Goal: Task Accomplishment & Management: Complete application form

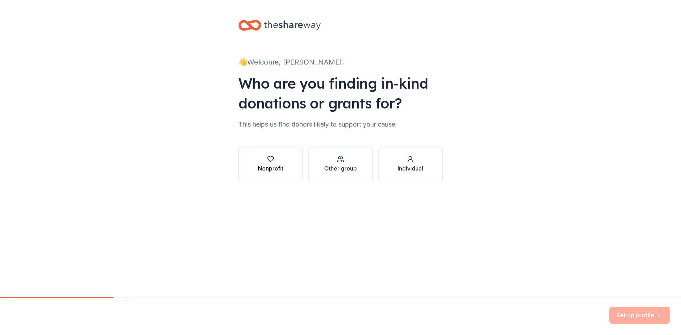
click at [269, 162] on icon "button" at bounding box center [270, 159] width 7 height 7
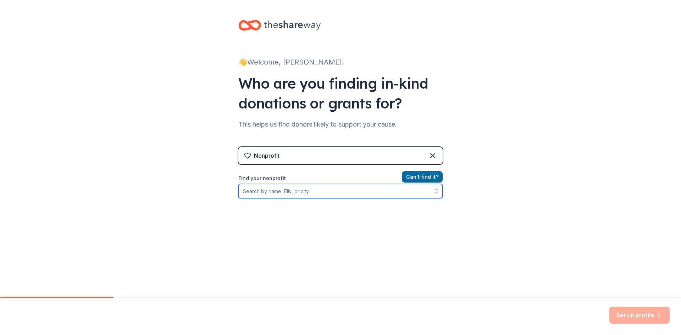
click at [284, 195] on input "Find your nonprofit" at bounding box center [340, 191] width 204 height 14
type input "A Taste of Theatre"
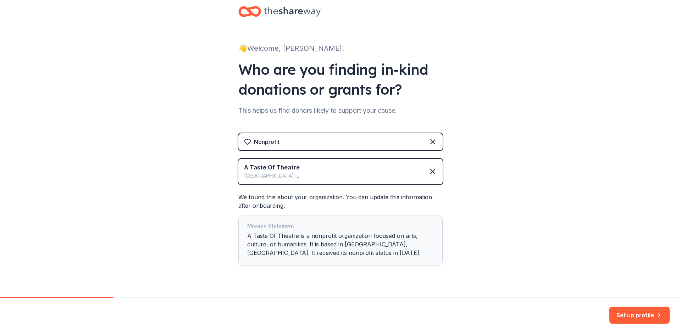
scroll to position [31, 0]
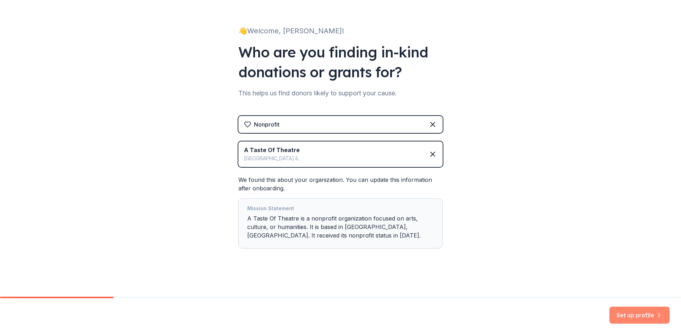
click at [631, 316] on button "Set up profile" at bounding box center [640, 315] width 60 height 17
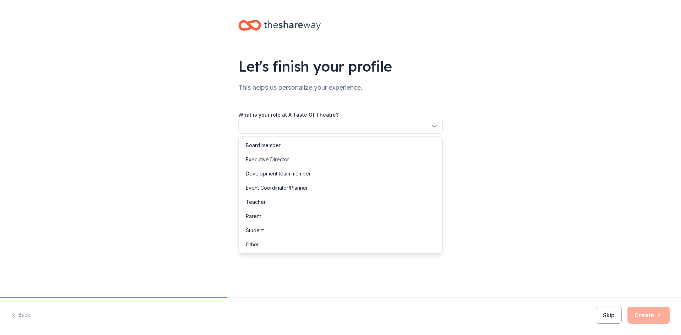
click at [323, 126] on button "button" at bounding box center [340, 126] width 204 height 15
click at [274, 158] on div "Executive Director" at bounding box center [267, 159] width 43 height 9
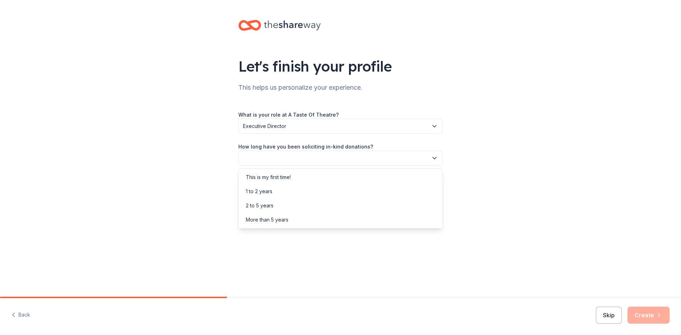
click at [290, 160] on button "button" at bounding box center [340, 158] width 204 height 15
click at [275, 176] on div "This is my first time!" at bounding box center [268, 177] width 45 height 9
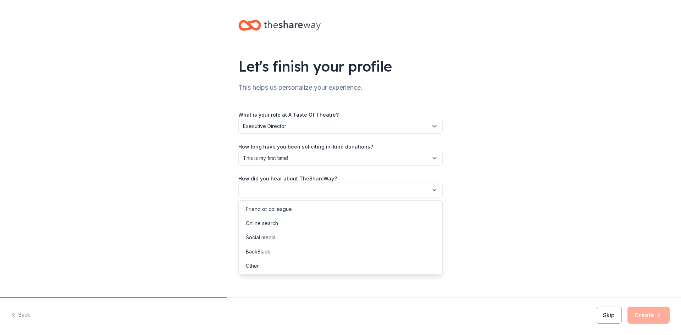
click at [282, 190] on button "button" at bounding box center [340, 190] width 204 height 15
click at [252, 264] on div "Other" at bounding box center [252, 266] width 13 height 9
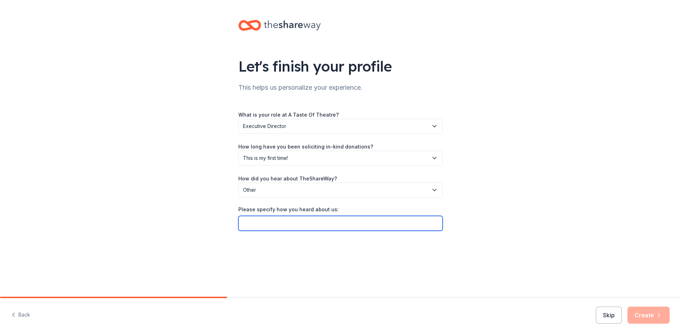
click at [266, 223] on input "Please specify how you heard about us:" at bounding box center [340, 223] width 204 height 15
type input "Score webinar"
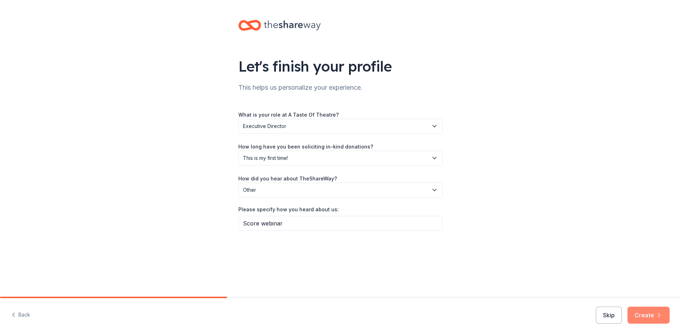
click at [648, 317] on button "Create" at bounding box center [649, 315] width 42 height 17
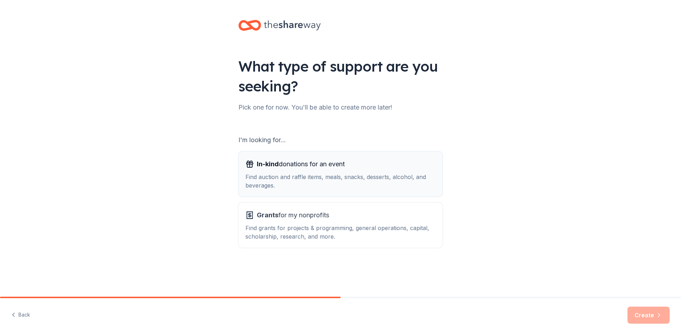
click at [315, 180] on div "Find auction and raffle items, meals, snacks, desserts, alcohol, and beverages." at bounding box center [341, 181] width 190 height 17
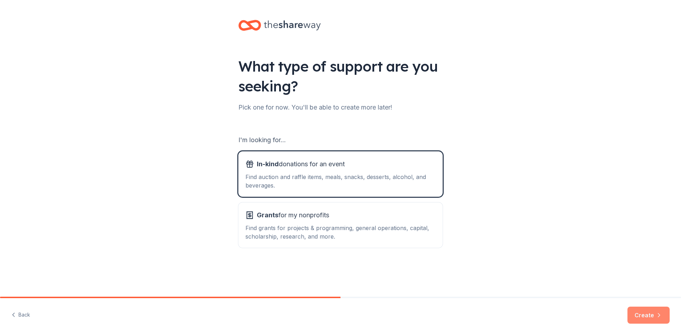
click at [649, 315] on button "Create" at bounding box center [649, 315] width 42 height 17
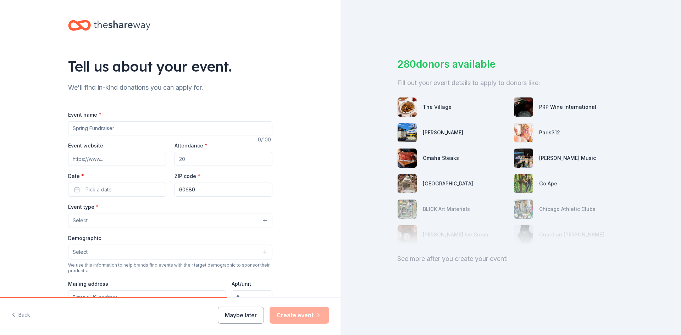
click at [99, 131] on input "Event name *" at bounding box center [170, 128] width 204 height 14
type input "A Taste Of Theatre Festival"
type input "https://ATasteOfTheatre.org"
type input "200"
click at [95, 187] on span "Pick a date" at bounding box center [99, 190] width 26 height 9
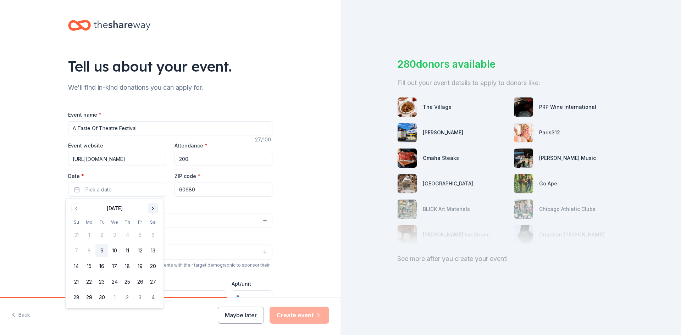
click at [153, 207] on button "Go to next month" at bounding box center [153, 209] width 10 height 10
click at [153, 250] on button "11" at bounding box center [153, 251] width 13 height 13
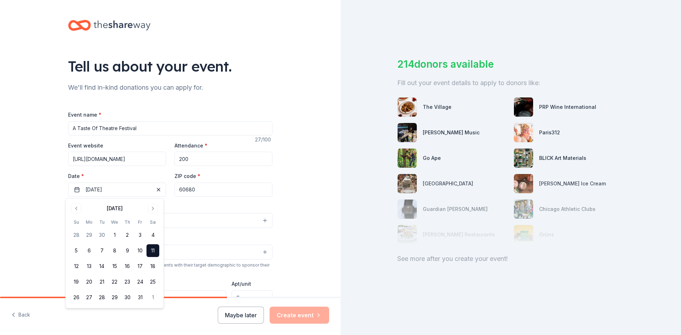
click at [190, 201] on div "Event name * A Taste Of Theatre Festival 27 /100 Event website https://ATasteOf…" at bounding box center [170, 274] width 204 height 328
click at [204, 190] on input "60680" at bounding box center [224, 190] width 98 height 14
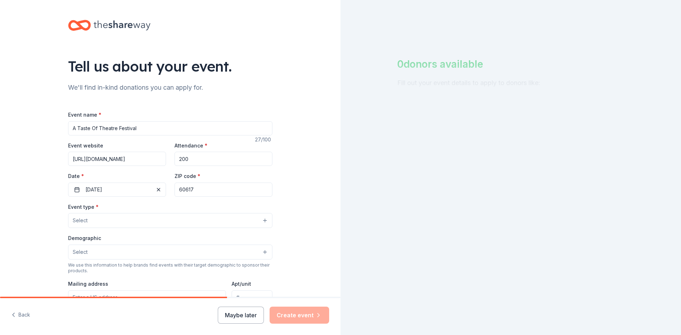
type input "60617"
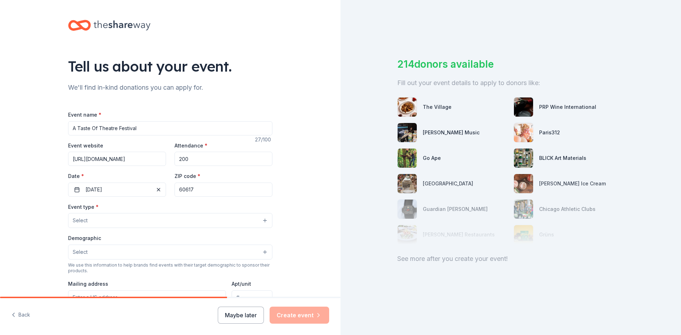
click at [93, 224] on button "Select" at bounding box center [170, 220] width 204 height 15
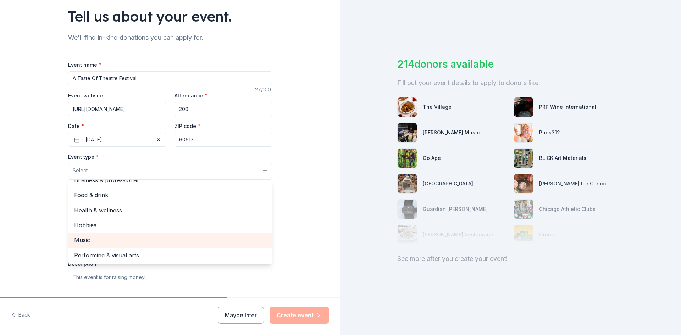
scroll to position [52, 0]
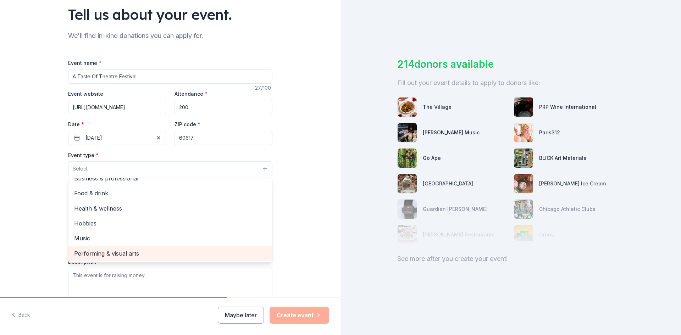
click at [119, 253] on span "Performing & visual arts" at bounding box center [170, 253] width 192 height 9
click at [95, 255] on span "Music" at bounding box center [170, 254] width 192 height 9
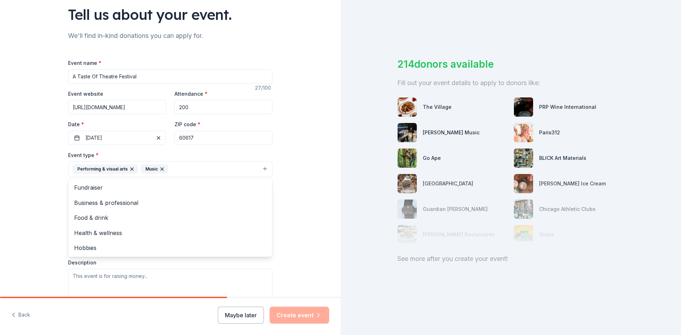
scroll to position [0, 0]
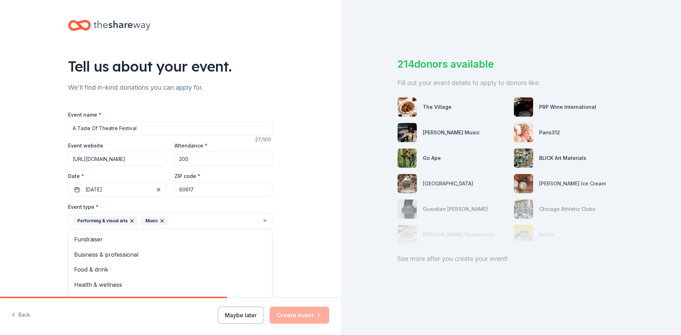
click at [302, 245] on div "Tell us about your event. We'll find in-kind donations you can apply for. Event…" at bounding box center [170, 236] width 341 height 473
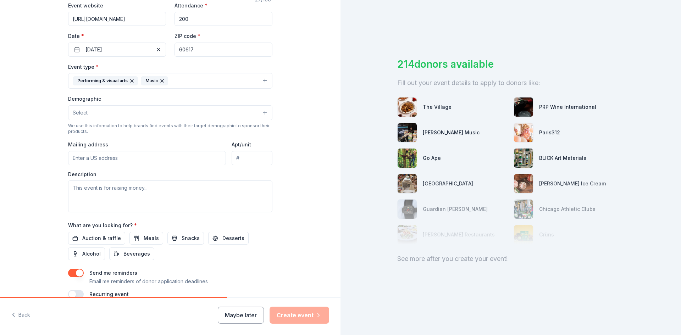
scroll to position [141, 0]
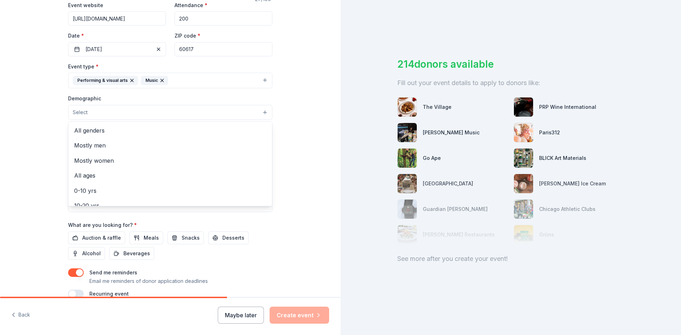
click at [98, 114] on button "Select" at bounding box center [170, 112] width 204 height 15
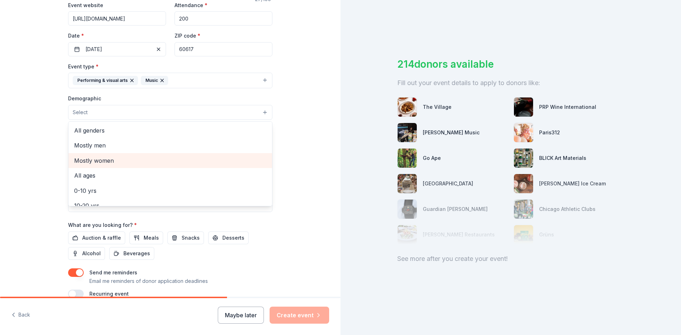
click at [101, 162] on span "Mostly women" at bounding box center [170, 160] width 192 height 9
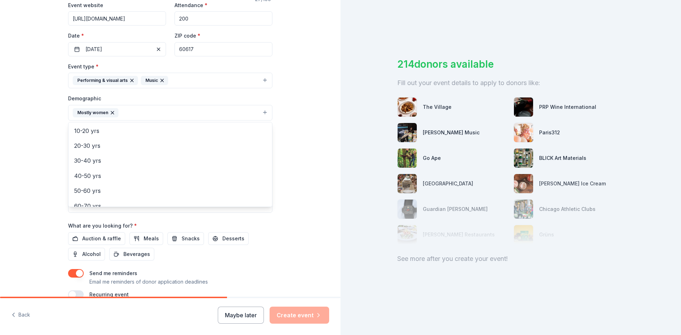
scroll to position [66, 0]
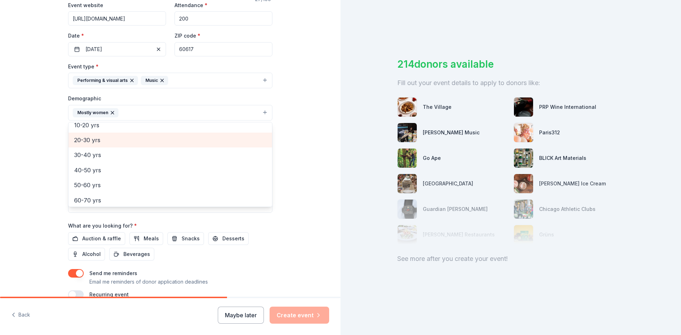
click at [84, 139] on span "20-30 yrs" at bounding box center [170, 140] width 192 height 9
click at [87, 142] on span "30-40 yrs" at bounding box center [170, 140] width 192 height 9
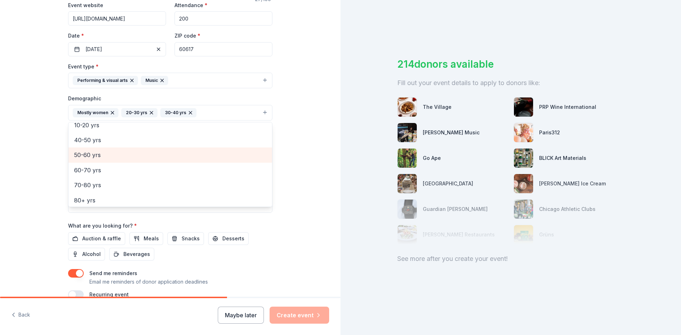
click at [87, 156] on span "50-60 yrs" at bounding box center [170, 154] width 192 height 9
click at [88, 152] on span "40-50 yrs" at bounding box center [170, 152] width 192 height 9
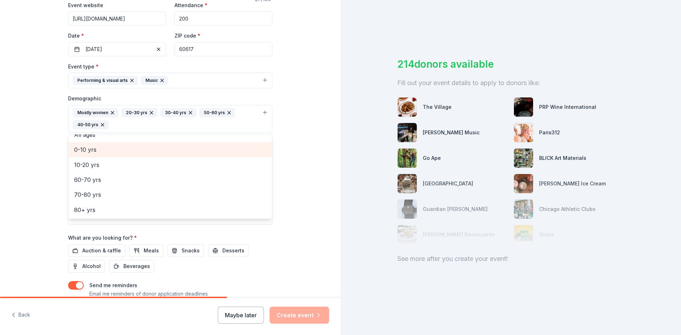
scroll to position [39, 0]
click at [282, 191] on div "Tell us about your event. We'll find in-kind donations you can apply for. Event…" at bounding box center [170, 102] width 341 height 486
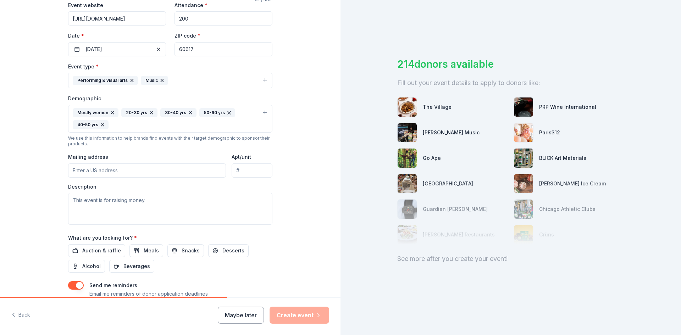
click at [83, 175] on input "Mailing address" at bounding box center [147, 171] width 158 height 14
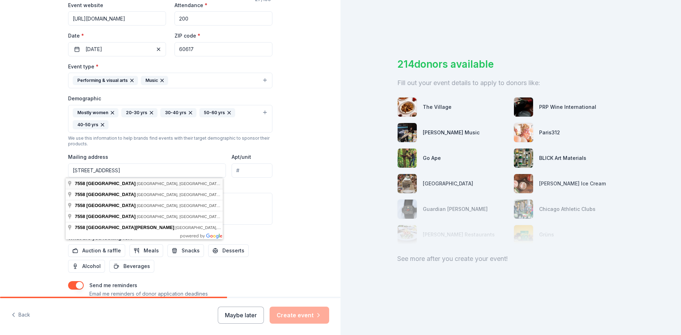
type input "7558 South South Chicago Avenue, Chicago, IL, 60619"
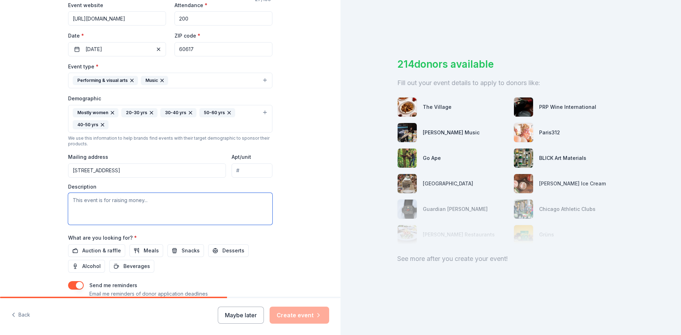
click at [97, 202] on textarea at bounding box center [170, 209] width 204 height 32
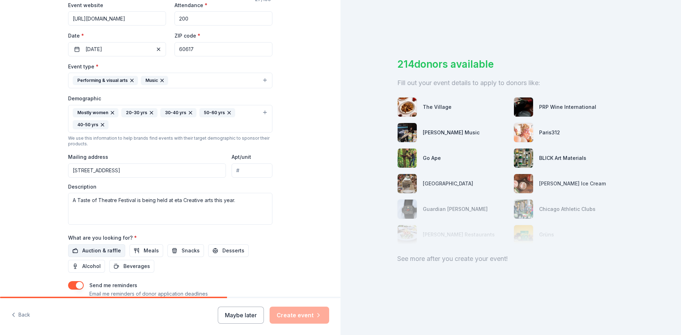
click at [88, 251] on span "Auction & raffle" at bounding box center [101, 251] width 39 height 9
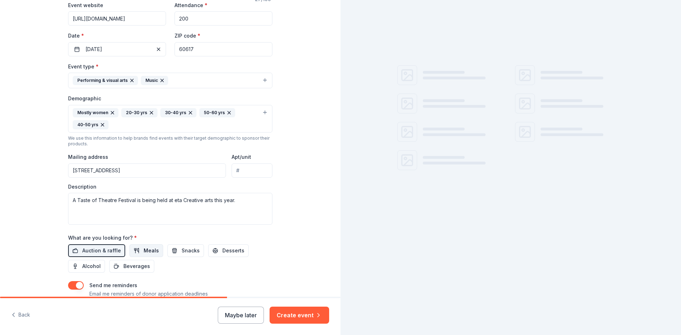
click at [136, 252] on button "Meals" at bounding box center [147, 251] width 34 height 13
click at [84, 266] on span "Alcohol" at bounding box center [91, 266] width 18 height 9
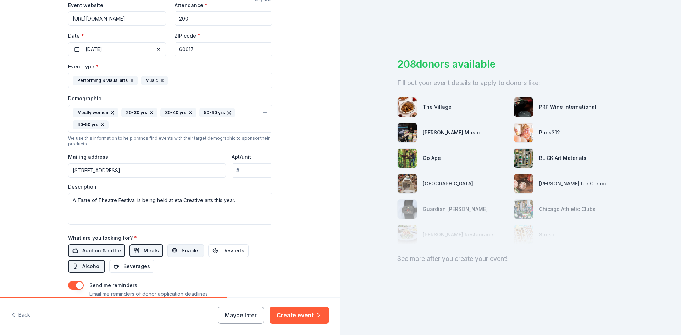
click at [187, 251] on span "Snacks" at bounding box center [191, 251] width 18 height 9
click at [137, 268] on span "Beverages" at bounding box center [136, 266] width 27 height 9
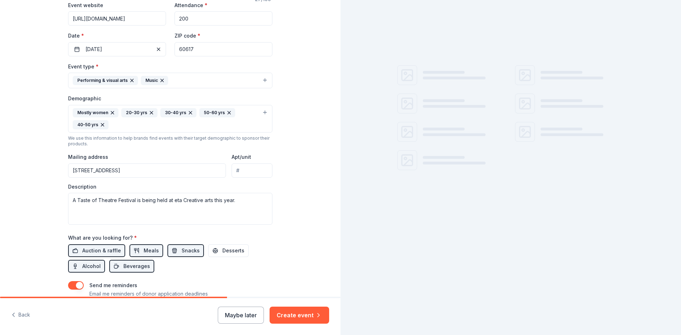
scroll to position [189, 0]
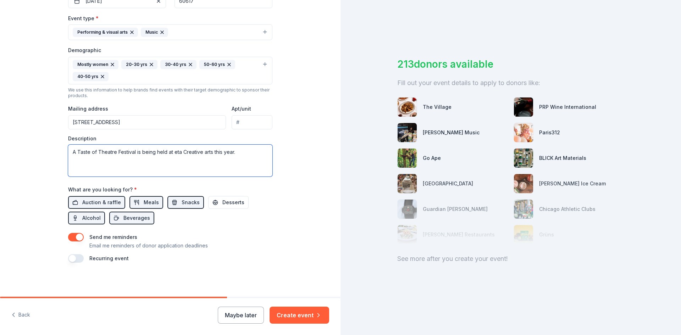
drag, startPoint x: 235, startPoint y: 155, endPoint x: 313, endPoint y: 170, distance: 79.5
click at [246, 158] on textarea "A Taste of Theatre Festival is being held at eta Creative arts this year." at bounding box center [170, 161] width 204 height 32
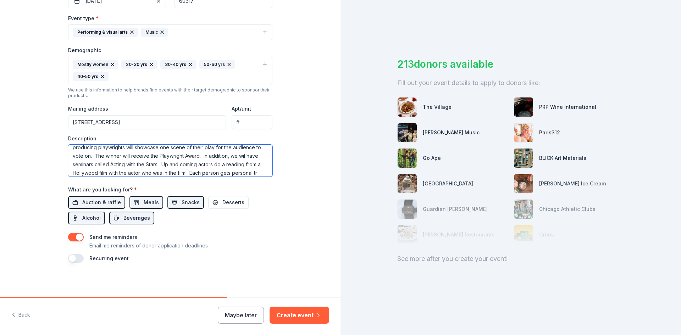
scroll to position [22, 0]
type textarea "A Taste of Theatre Festival is being held at eta Creative arts this year. Self-…"
click at [76, 259] on button "button" at bounding box center [76, 258] width 16 height 9
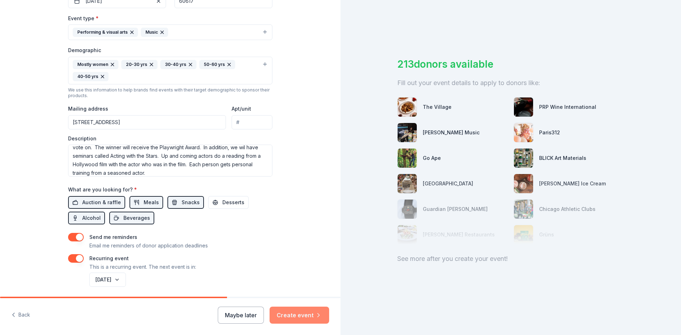
click at [308, 317] on button "Create event" at bounding box center [300, 315] width 60 height 17
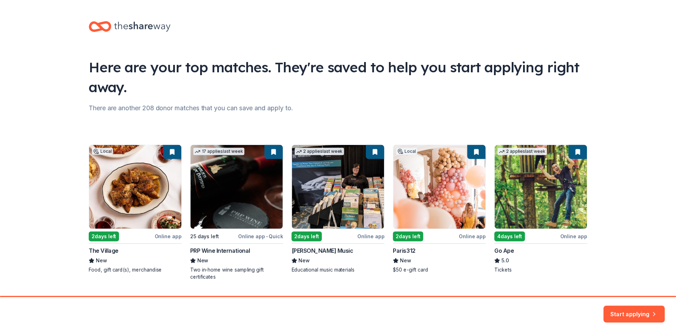
scroll to position [18, 0]
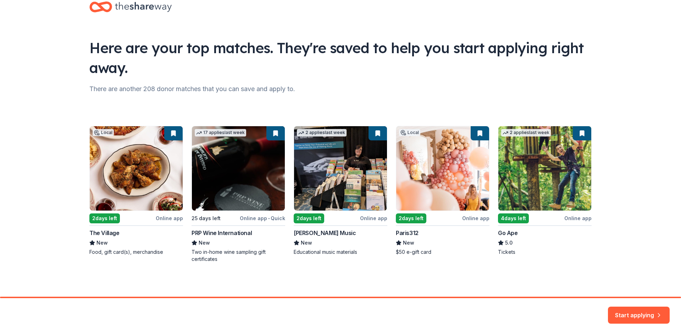
click at [242, 164] on div "Local 2 days left Online app The Village New Food, gift card(s), merchandise 17…" at bounding box center [340, 194] width 503 height 137
click at [202, 254] on div "Local 2 days left Online app The Village New Food, gift card(s), merchandise 17…" at bounding box center [340, 194] width 503 height 137
click at [253, 219] on div "Local 2 days left Online app The Village New Food, gift card(s), merchandise 17…" at bounding box center [340, 194] width 503 height 137
click at [243, 193] on div "Local 2 days left Online app The Village New Food, gift card(s), merchandise 17…" at bounding box center [340, 194] width 503 height 137
click at [645, 316] on button "Start applying" at bounding box center [639, 312] width 62 height 17
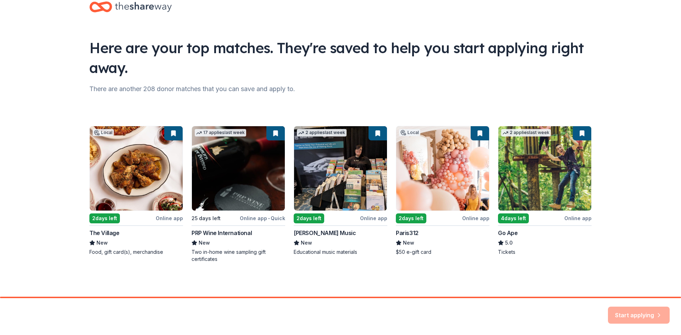
click at [639, 312] on div "Start applying" at bounding box center [639, 315] width 62 height 17
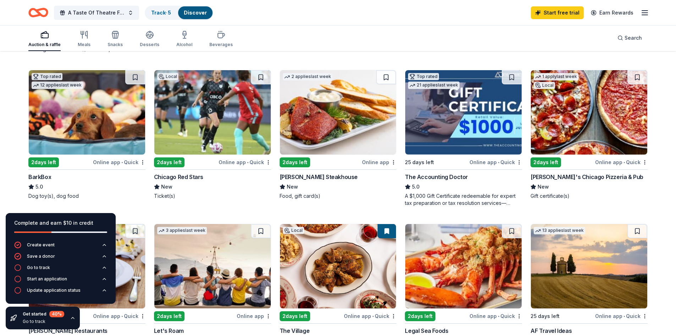
scroll to position [229, 0]
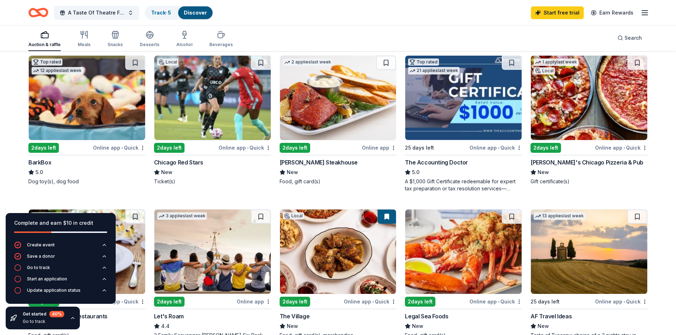
click at [594, 108] on img at bounding box center [589, 98] width 116 height 84
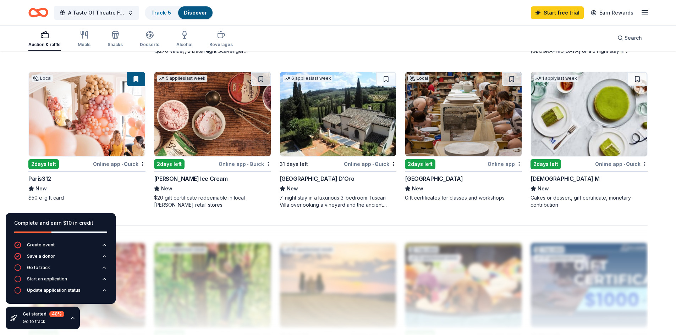
scroll to position [521, 0]
click at [37, 269] on div "Go to track" at bounding box center [38, 268] width 23 height 6
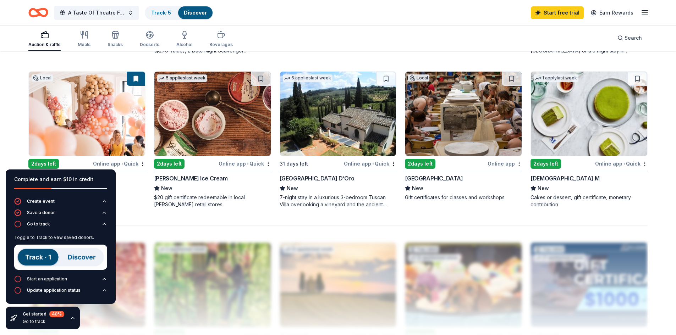
click at [38, 255] on img at bounding box center [60, 257] width 93 height 25
click at [37, 256] on img at bounding box center [60, 257] width 93 height 25
click at [80, 256] on img at bounding box center [60, 257] width 93 height 25
drag, startPoint x: 51, startPoint y: 254, endPoint x: 40, endPoint y: 254, distance: 10.3
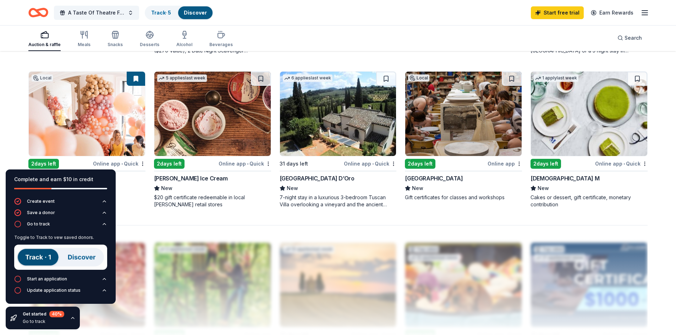
click at [50, 254] on img at bounding box center [60, 257] width 93 height 25
click at [34, 254] on img at bounding box center [60, 257] width 93 height 25
drag, startPoint x: 99, startPoint y: 257, endPoint x: 86, endPoint y: 254, distance: 13.7
click at [99, 257] on img at bounding box center [60, 257] width 93 height 25
click at [86, 254] on img at bounding box center [60, 257] width 93 height 25
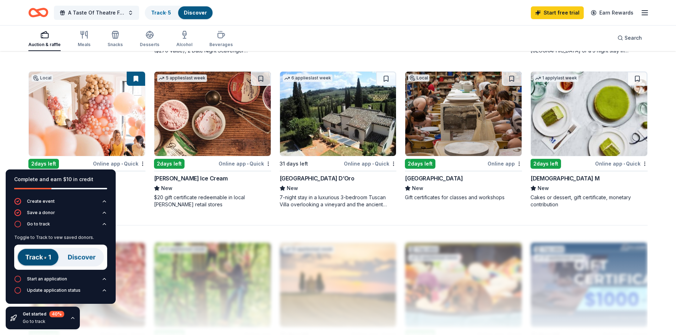
click at [82, 254] on img at bounding box center [60, 257] width 93 height 25
click at [29, 254] on img at bounding box center [60, 257] width 93 height 25
click at [38, 281] on div "Start an application" at bounding box center [47, 279] width 40 height 6
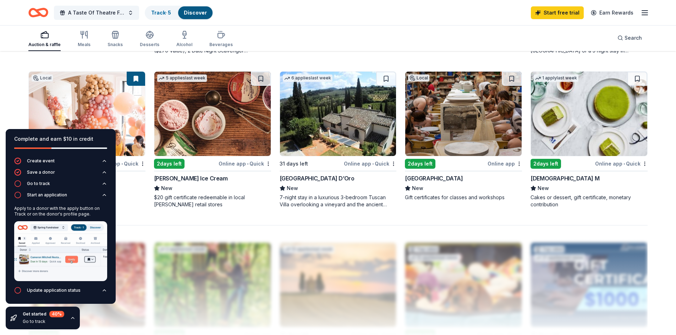
click at [241, 214] on div "267 results in Chicago, IL Application deadlines 261 this month 6 in October 86…" at bounding box center [337, 8] width 619 height 884
click at [104, 194] on icon "button" at bounding box center [104, 194] width 3 height 1
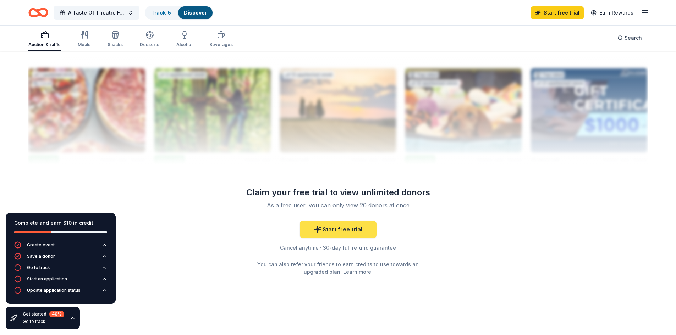
scroll to position [696, 0]
click at [554, 14] on link "Start free trial" at bounding box center [557, 12] width 53 height 13
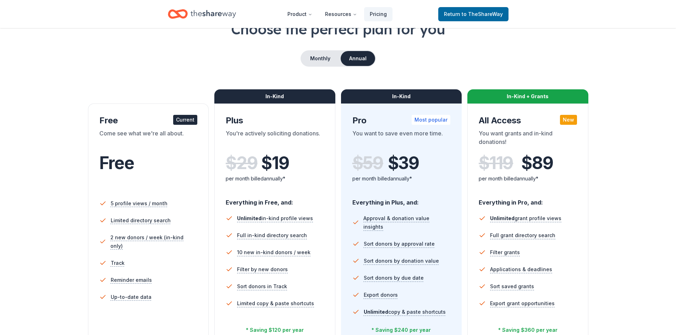
scroll to position [48, 0]
click at [315, 59] on button "Monthly" at bounding box center [320, 58] width 38 height 15
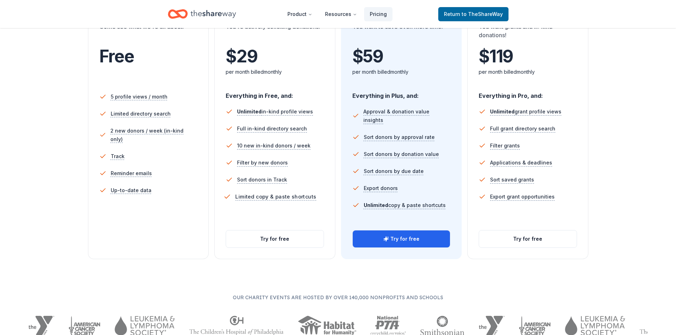
scroll to position [157, 0]
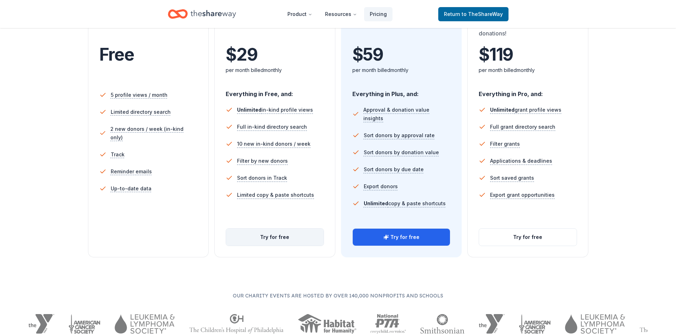
click at [273, 240] on button "Try for free" at bounding box center [275, 237] width 98 height 17
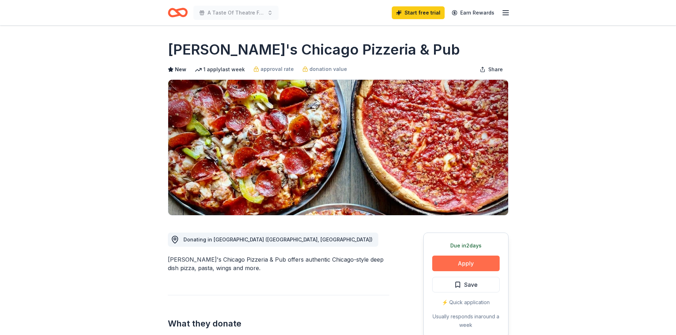
click at [476, 262] on button "Apply" at bounding box center [465, 264] width 67 height 16
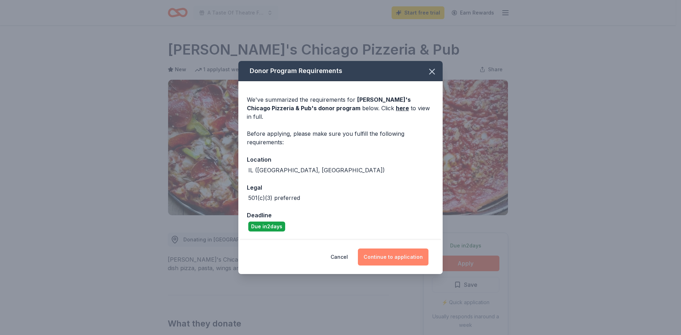
click at [396, 256] on button "Continue to application" at bounding box center [393, 257] width 71 height 17
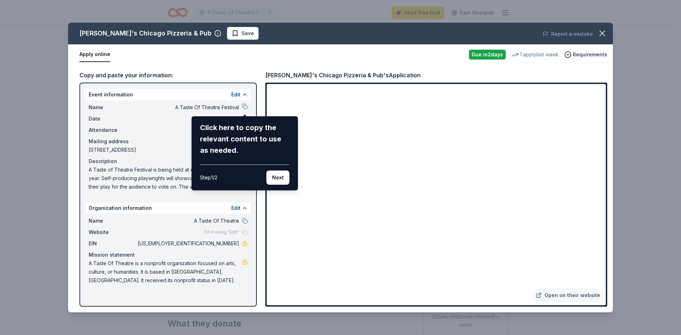
click at [339, 127] on div "[PERSON_NAME]'s Chicago Pizzeria & Pub Save Report a mistake Apply online Due […" at bounding box center [340, 168] width 545 height 290
click at [273, 178] on button "Next" at bounding box center [278, 178] width 23 height 14
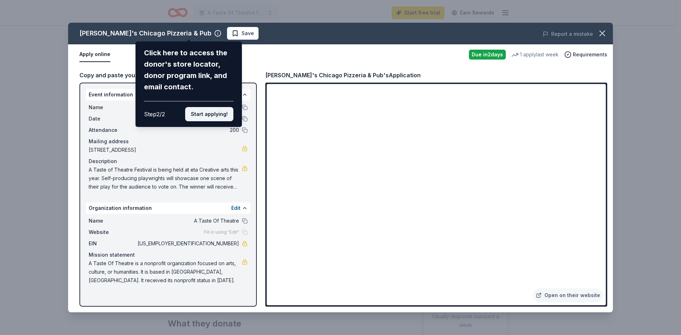
click at [209, 114] on button "Start applying!" at bounding box center [209, 114] width 48 height 14
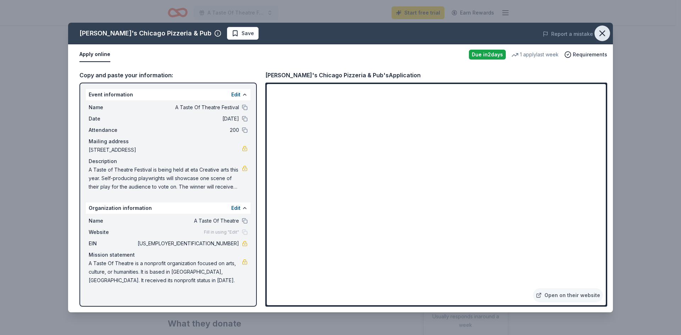
click at [600, 38] on icon "button" at bounding box center [603, 33] width 10 height 10
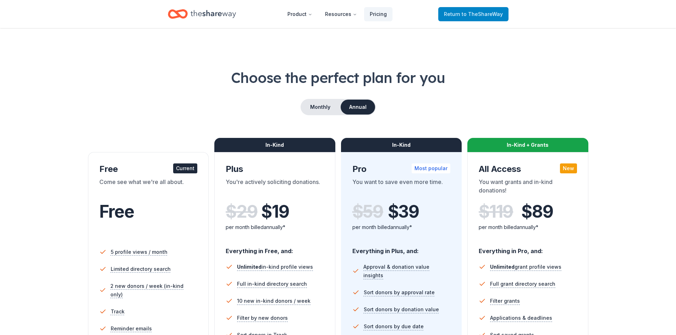
click at [473, 15] on span "to TheShareWay" at bounding box center [482, 14] width 41 height 6
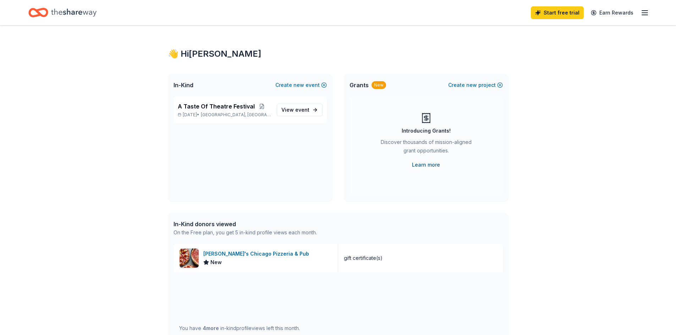
click at [427, 165] on link "Learn more" at bounding box center [426, 165] width 28 height 9
click at [475, 83] on span "new" at bounding box center [471, 85] width 11 height 9
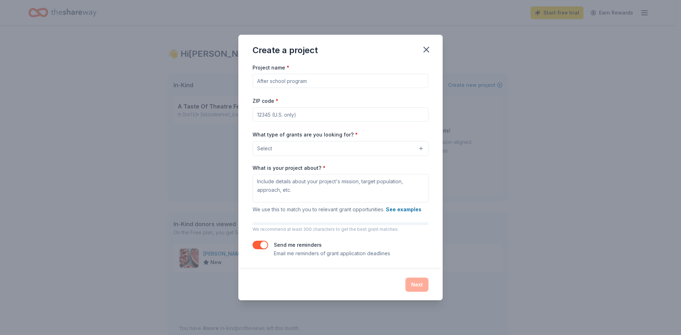
click at [314, 79] on input "Project name *" at bounding box center [341, 81] width 176 height 14
type input "A Taste Of Theatre Festival"
type input "60617"
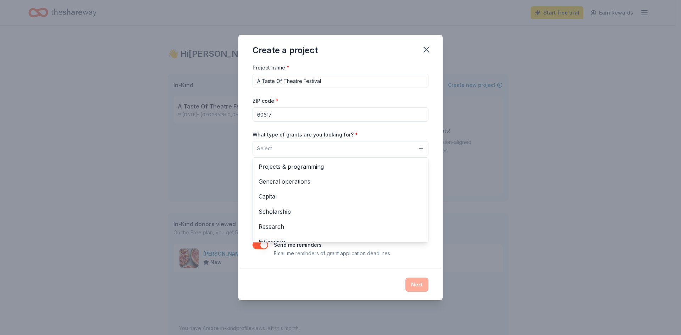
click at [328, 142] on button "Select" at bounding box center [341, 148] width 176 height 15
click at [329, 170] on span "Projects & programming" at bounding box center [341, 166] width 164 height 9
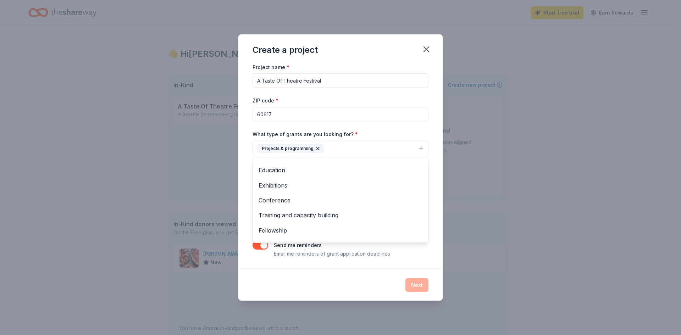
scroll to position [57, 0]
click at [269, 214] on span "Training and capacity building" at bounding box center [341, 214] width 164 height 9
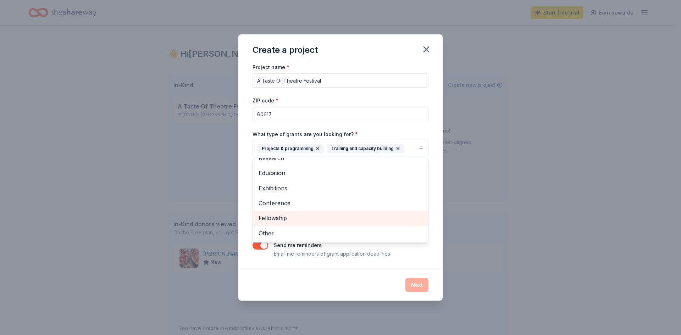
scroll to position [54, 0]
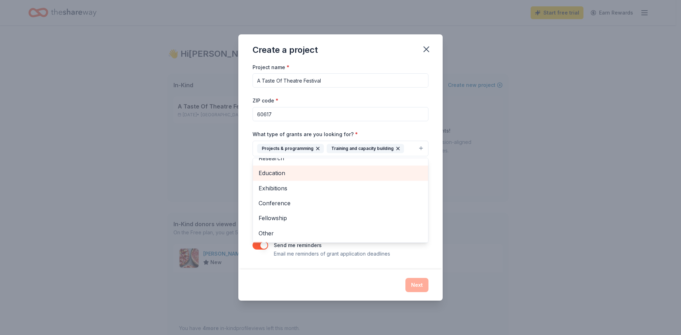
click at [275, 175] on span "Education" at bounding box center [341, 173] width 164 height 9
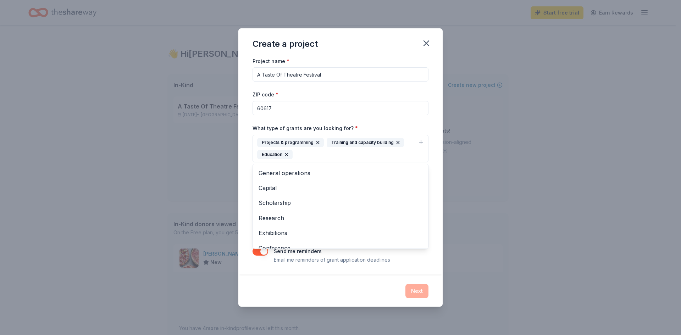
scroll to position [39, 0]
click at [443, 235] on div "Create a project Project name * A Taste Of Theatre Festival ZIP code * 60617 Wh…" at bounding box center [340, 167] width 681 height 335
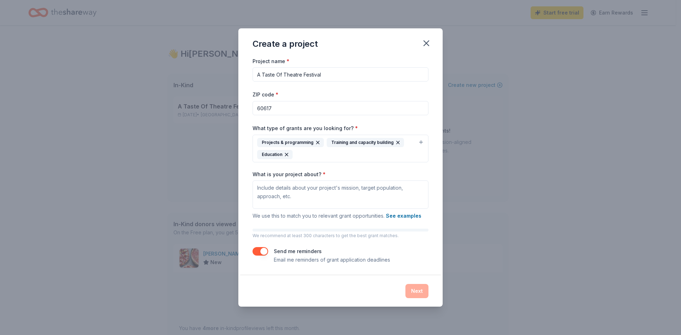
click at [438, 231] on div "Project name * A Taste Of Theatre Festival ZIP code * 60617 What type of grants…" at bounding box center [340, 166] width 204 height 219
click at [290, 197] on textarea "What is your project about? *" at bounding box center [341, 195] width 176 height 28
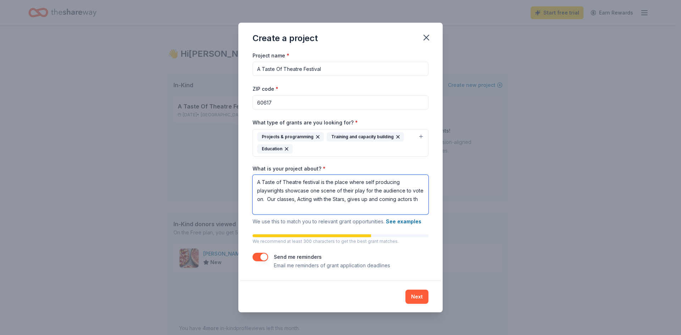
drag, startPoint x: 362, startPoint y: 199, endPoint x: 378, endPoint y: 198, distance: 16.4
click at [377, 198] on textarea "A Taste of Theatre festival is the place where self producing playwrights showc…" at bounding box center [341, 195] width 176 height 40
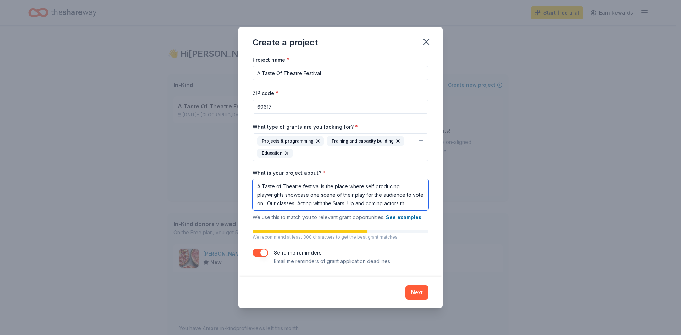
drag, startPoint x: 414, startPoint y: 202, endPoint x: 425, endPoint y: 202, distance: 11.0
click at [425, 202] on textarea "A Taste of Theatre festival is the place where self producing playwrights showc…" at bounding box center [341, 194] width 176 height 31
click at [411, 202] on textarea "A Taste of Theatre festival is the place where self producing playwrights showc…" at bounding box center [341, 194] width 176 height 31
drag, startPoint x: 416, startPoint y: 203, endPoint x: 419, endPoint y: 202, distance: 3.6
click at [419, 202] on textarea "A Taste of Theatre festival is the place where self producing playwrights showc…" at bounding box center [341, 194] width 176 height 31
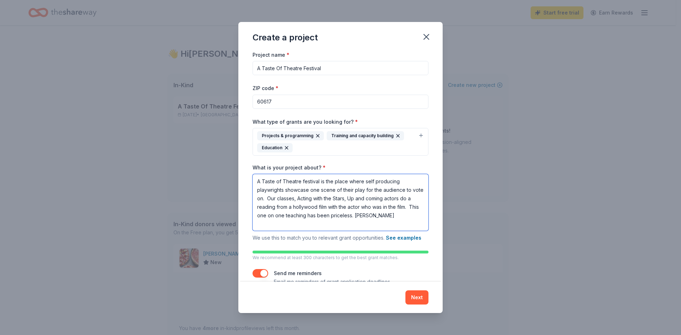
scroll to position [1, 0]
type textarea "A Taste of Theatre festival is the place where self producing playwrights showc…"
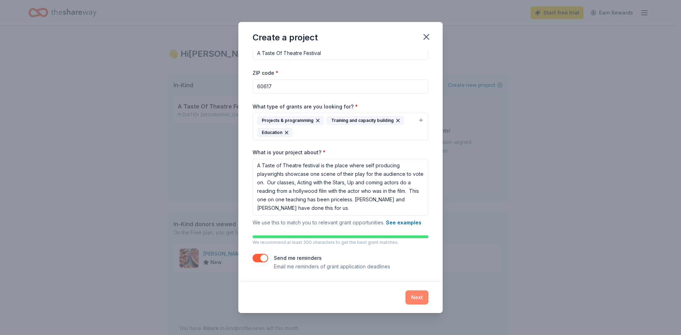
click at [417, 300] on button "Next" at bounding box center [417, 298] width 23 height 14
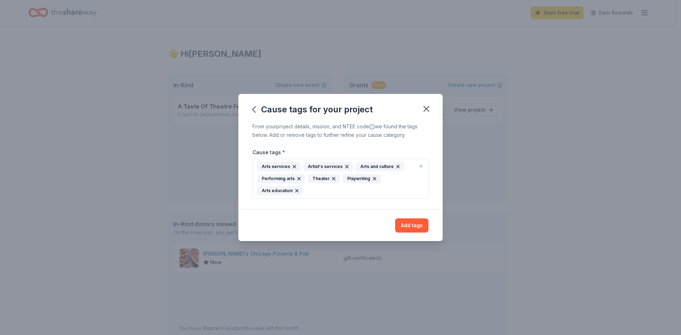
click at [325, 191] on div "Arts services Artist's services Arts and culture Performing arts Theater Playwr…" at bounding box center [336, 178] width 158 height 33
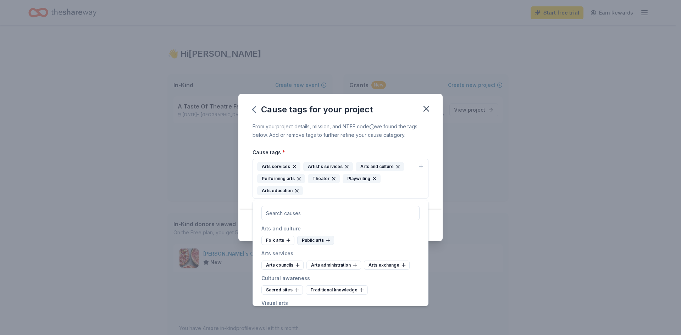
click at [317, 240] on div "Public arts" at bounding box center [315, 240] width 37 height 9
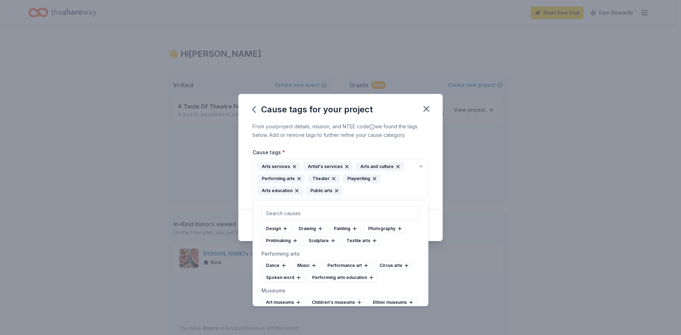
scroll to position [98, 0]
click at [341, 280] on div "Performing arts education" at bounding box center [343, 278] width 70 height 9
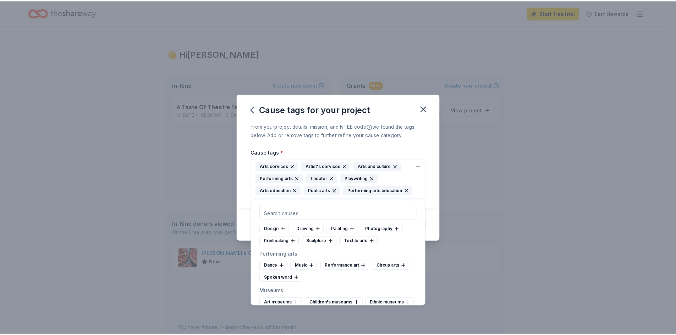
scroll to position [283, 0]
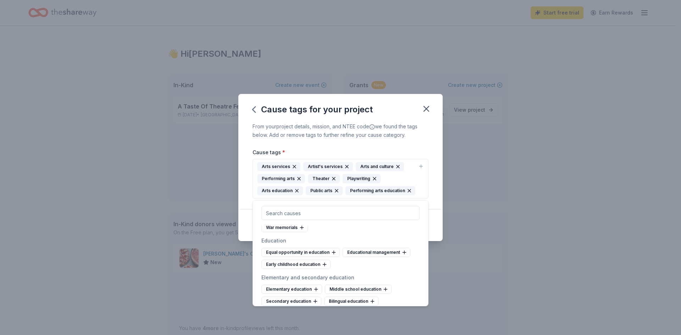
click at [430, 169] on div "From your project details, mission, and NTEE code we found the tags below. Add …" at bounding box center [340, 166] width 204 height 88
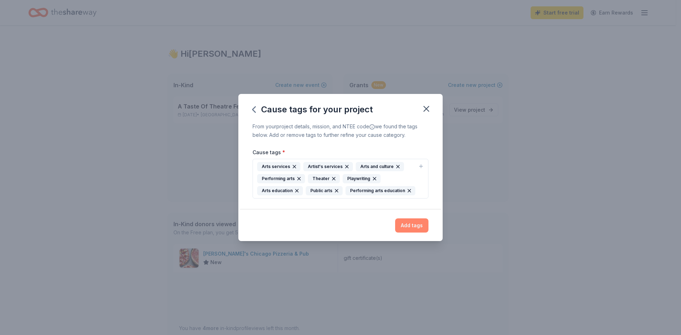
click at [412, 225] on button "Add tags" at bounding box center [411, 226] width 33 height 14
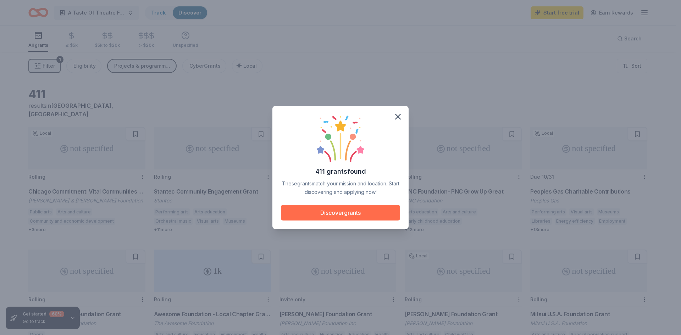
click at [343, 216] on button "Discover grants" at bounding box center [340, 213] width 119 height 16
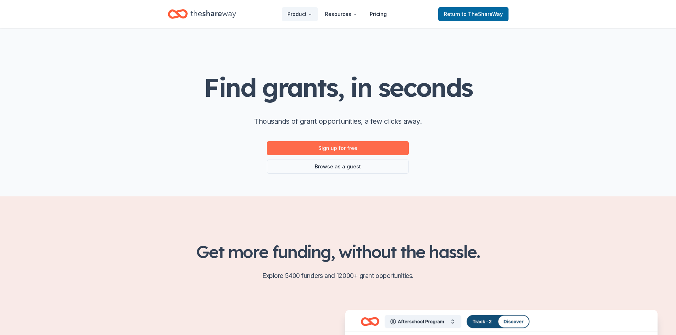
click at [346, 150] on link "Sign up for free" at bounding box center [338, 148] width 142 height 14
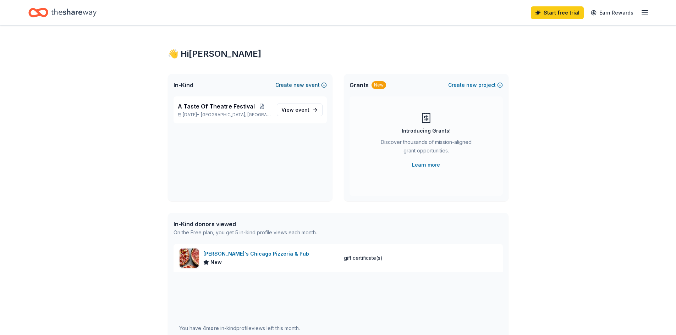
click at [309, 84] on button "Create new event" at bounding box center [300, 85] width 51 height 9
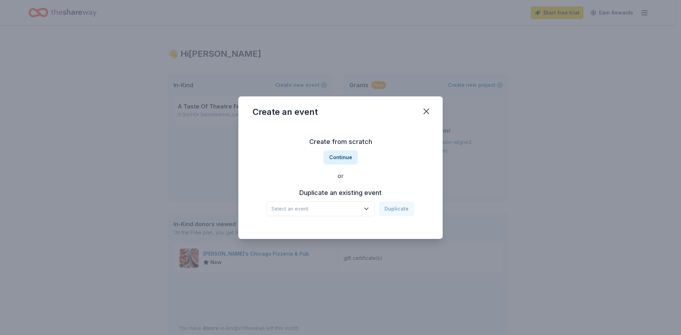
click at [368, 209] on icon "button" at bounding box center [367, 209] width 4 height 2
click at [315, 231] on div "A Taste Of Theatre Festival" at bounding box center [308, 228] width 68 height 9
click at [402, 210] on button "Duplicate" at bounding box center [396, 209] width 35 height 15
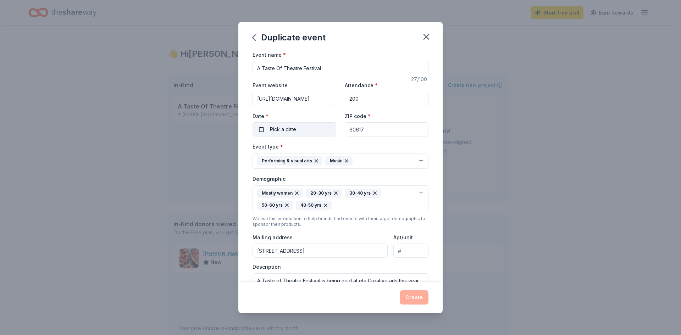
click at [277, 126] on span "Pick a date" at bounding box center [283, 129] width 26 height 9
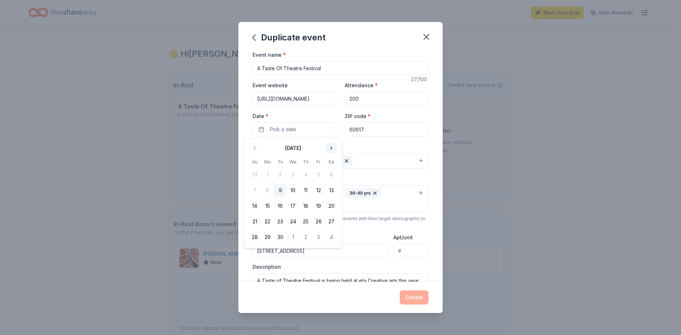
click at [330, 146] on button "Go to next month" at bounding box center [331, 148] width 10 height 10
click at [333, 190] on button "11" at bounding box center [331, 190] width 13 height 13
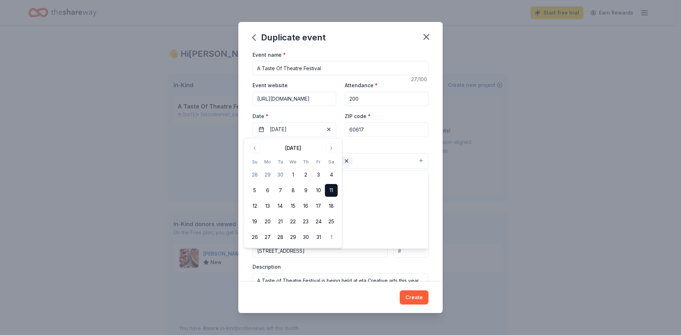
click at [370, 154] on button "Performing & visual arts Music" at bounding box center [341, 161] width 176 height 16
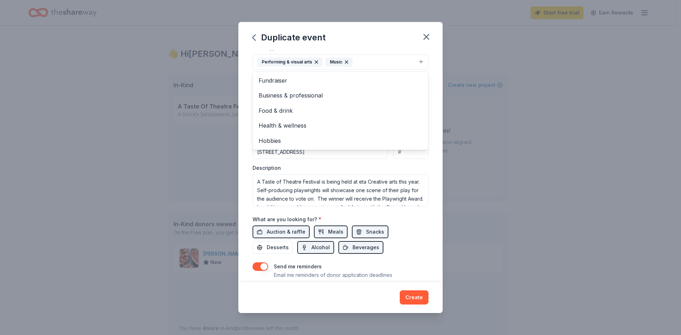
scroll to position [98, 0]
click at [437, 159] on div "Event name * A Taste Of Theatre Festival 27 /100 Event website https://ATasteOf…" at bounding box center [340, 166] width 204 height 232
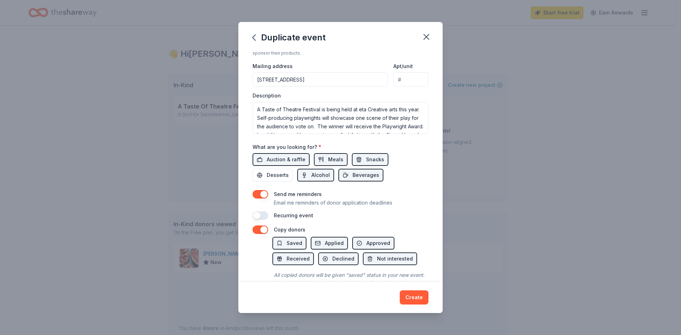
scroll to position [199, 0]
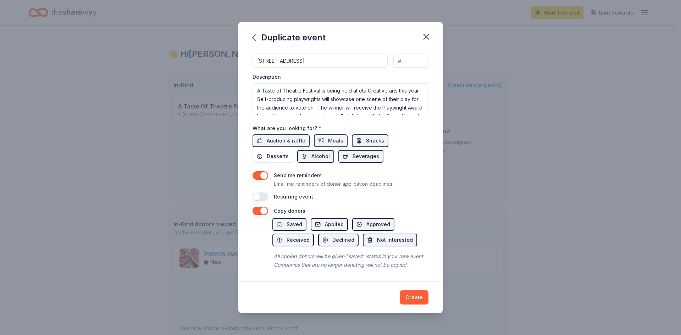
click at [267, 193] on button "button" at bounding box center [261, 197] width 16 height 9
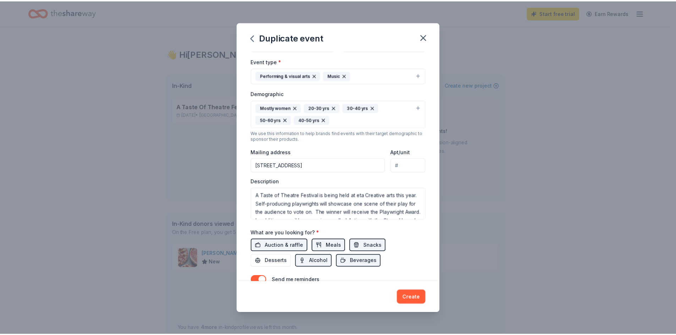
scroll to position [146, 0]
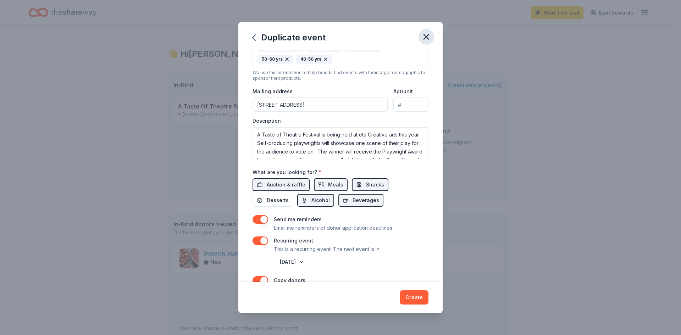
click at [426, 38] on icon "button" at bounding box center [427, 37] width 10 height 10
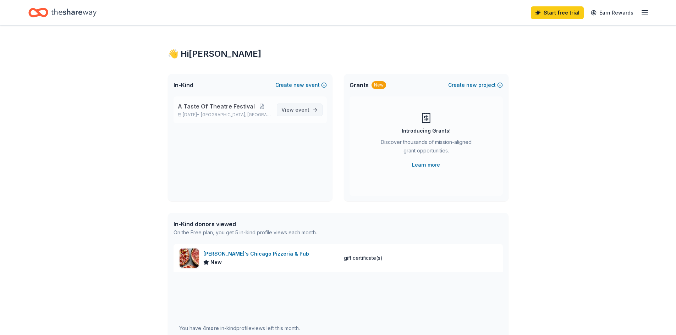
click at [300, 109] on span "event" at bounding box center [302, 110] width 14 height 6
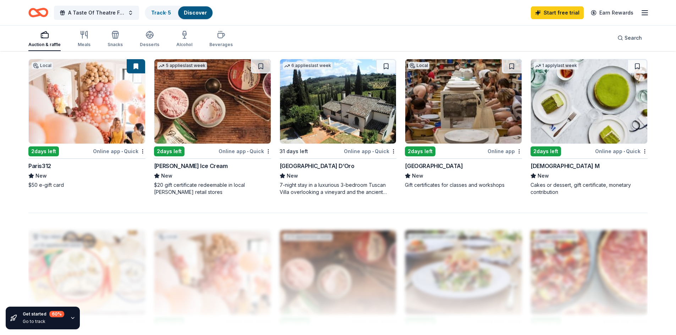
scroll to position [534, 0]
